Goal: Task Accomplishment & Management: Manage account settings

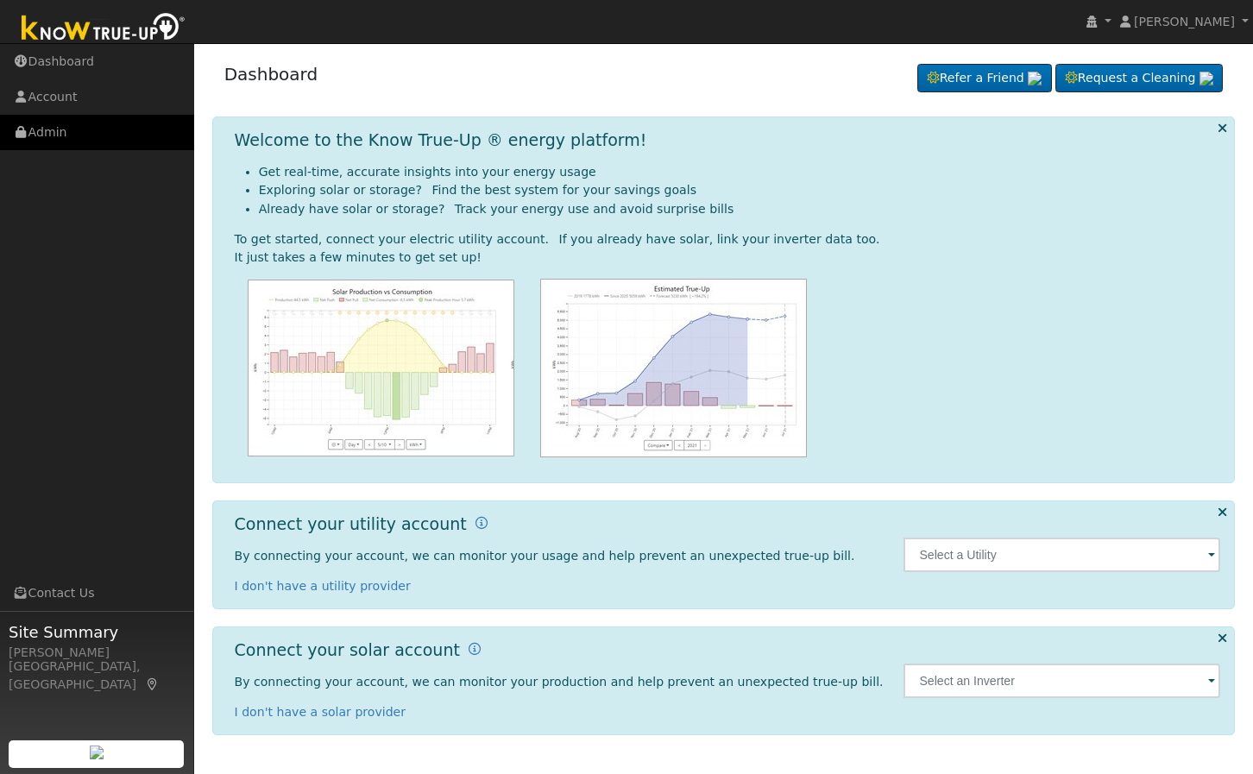
click at [64, 135] on link "Admin" at bounding box center [97, 132] width 194 height 35
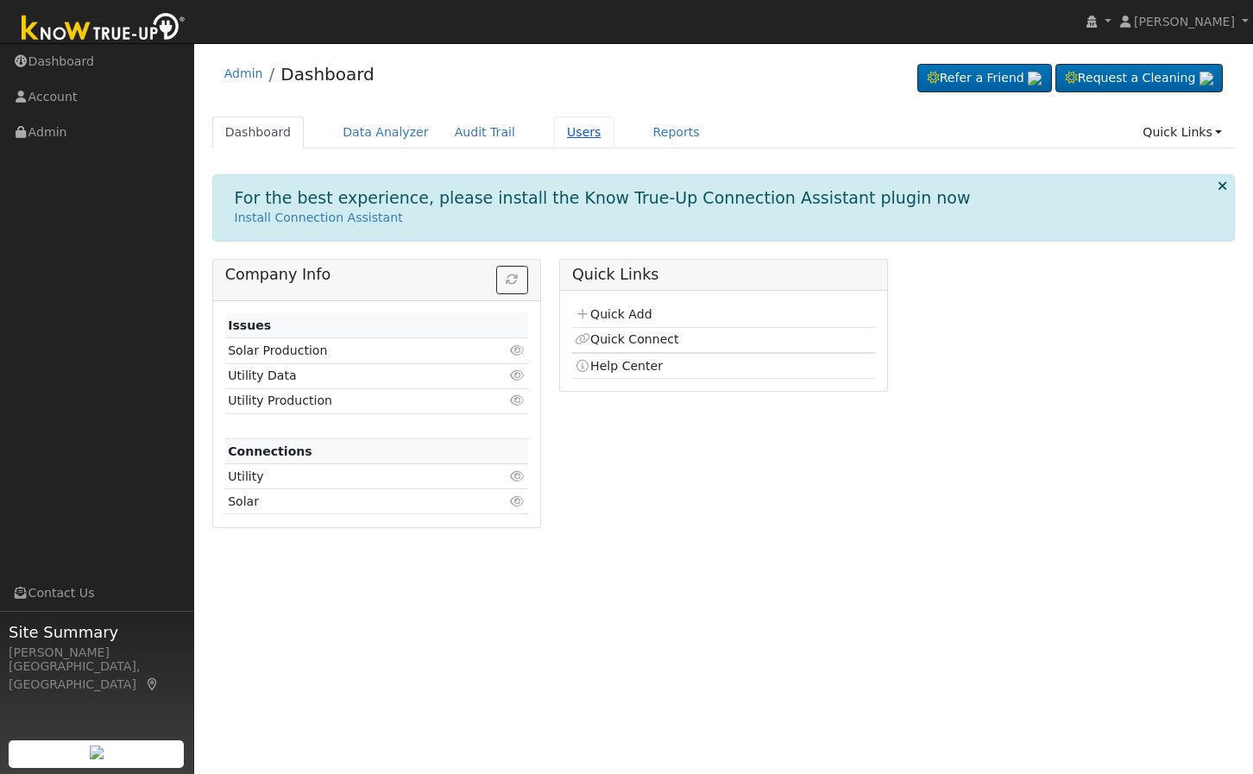
click at [554, 123] on link "Users" at bounding box center [584, 132] width 60 height 32
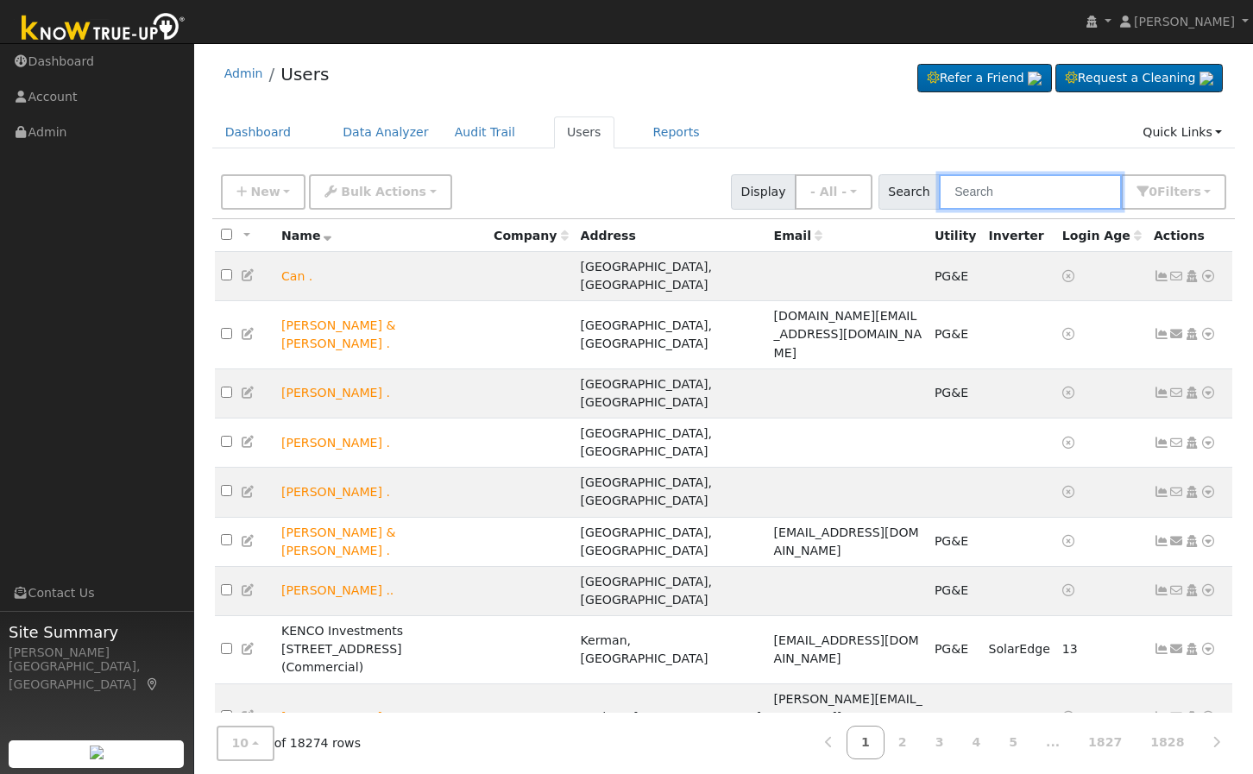
click at [993, 200] on input "text" at bounding box center [1030, 191] width 183 height 35
paste input "Grisby"
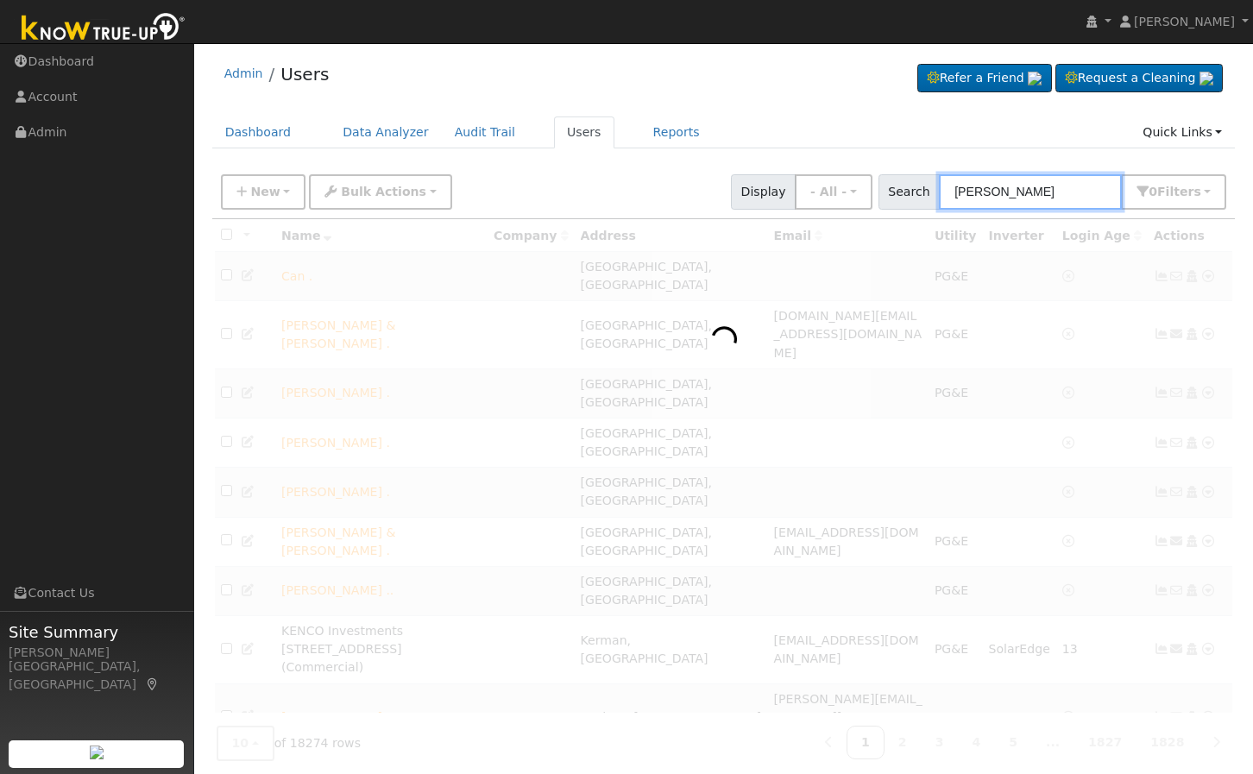
type input "Grisby"
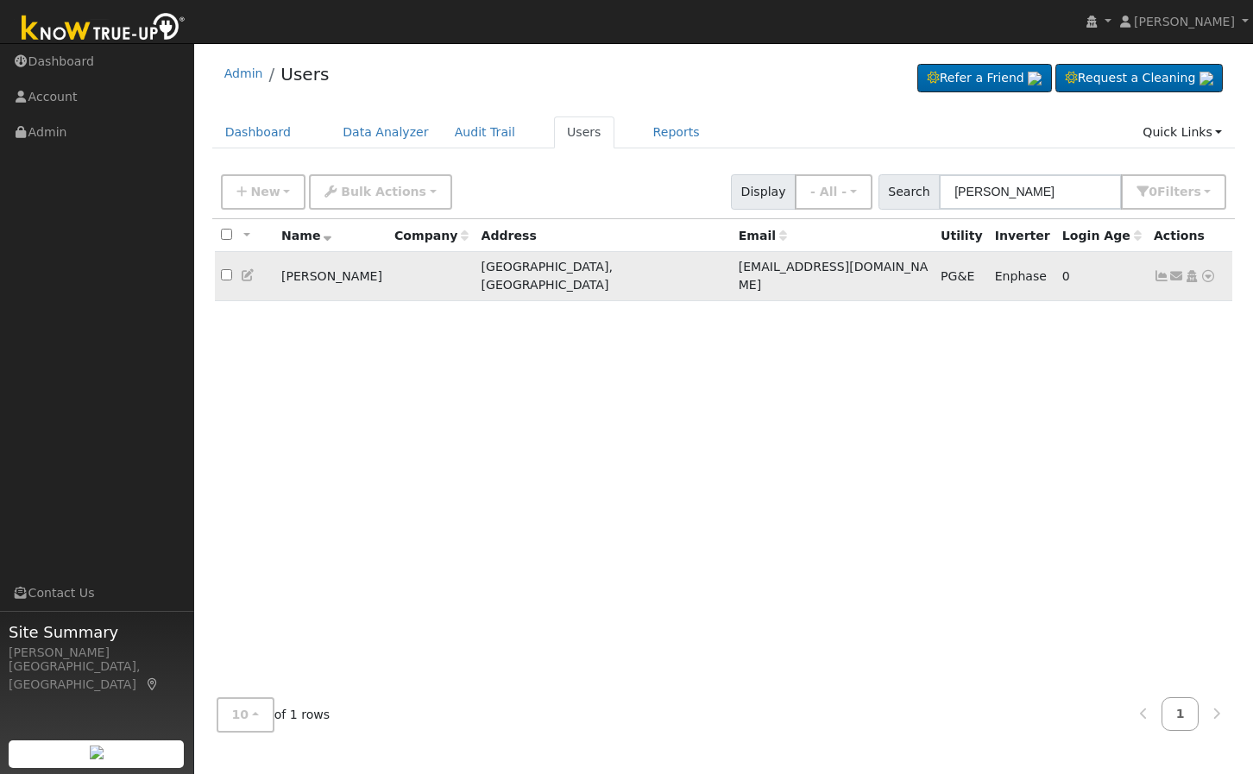
click at [1196, 270] on icon at bounding box center [1192, 276] width 16 height 12
